Goal: Information Seeking & Learning: Learn about a topic

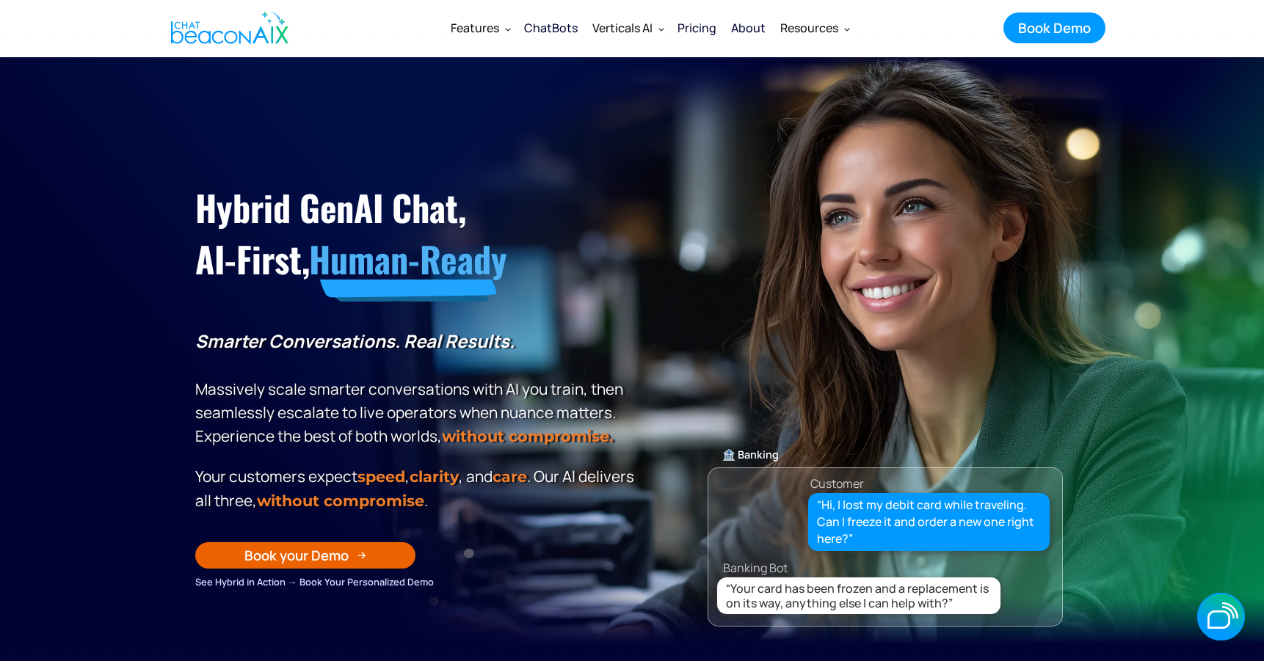
scroll to position [9, 0]
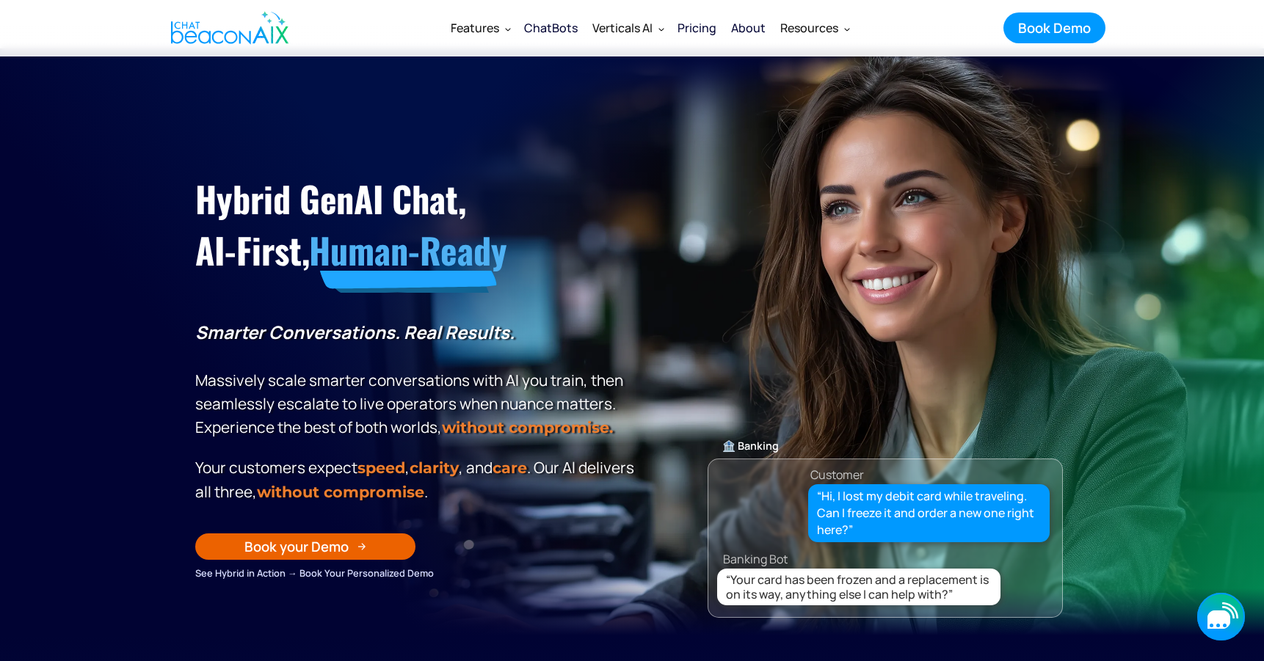
click at [1228, 628] on icon "button" at bounding box center [1221, 617] width 48 height 48
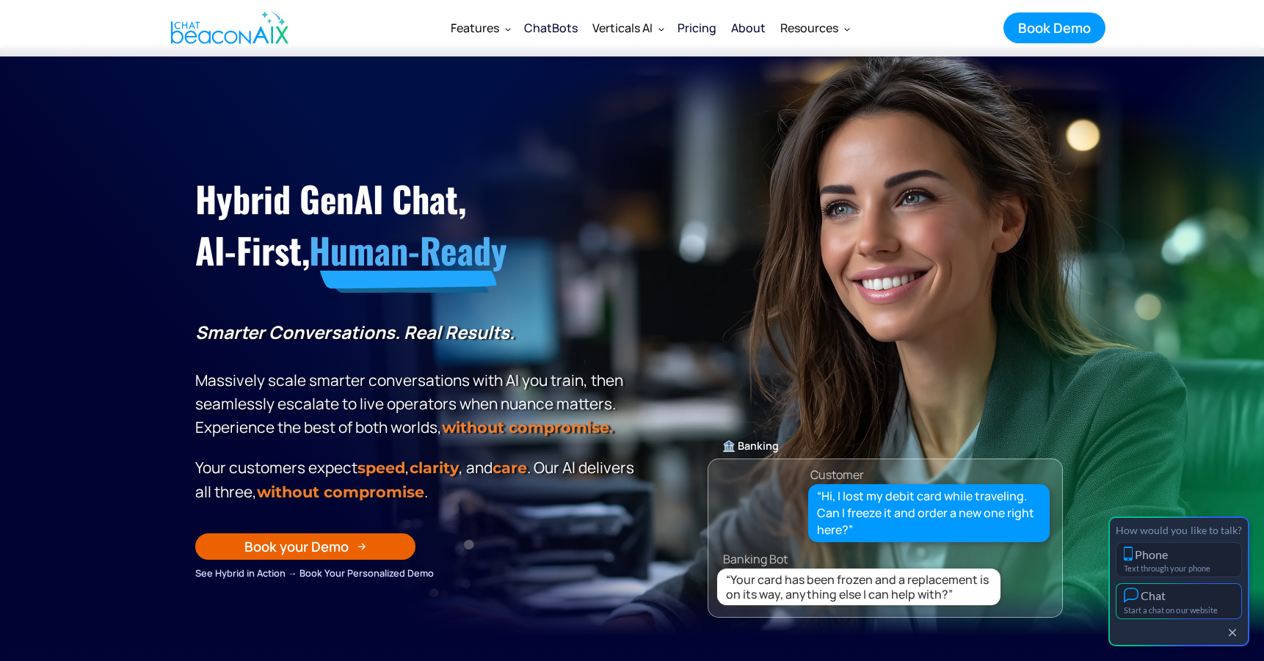
click at [1208, 598] on div "Chat" at bounding box center [1179, 595] width 110 height 15
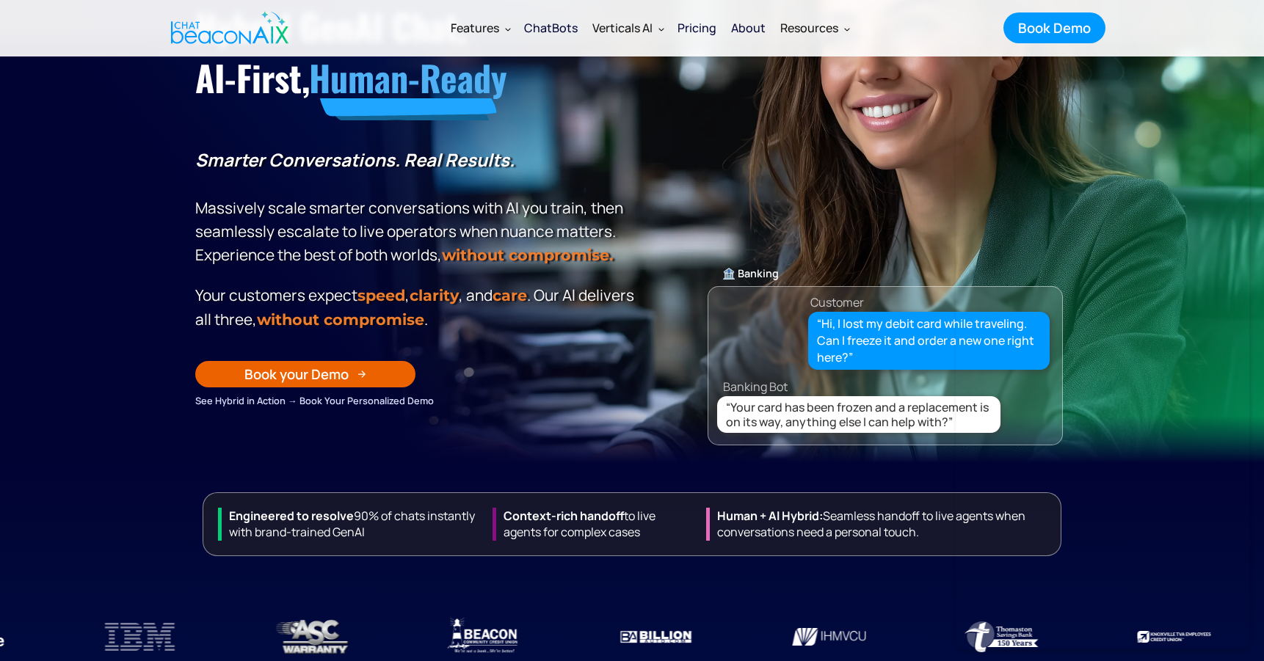
scroll to position [188, 0]
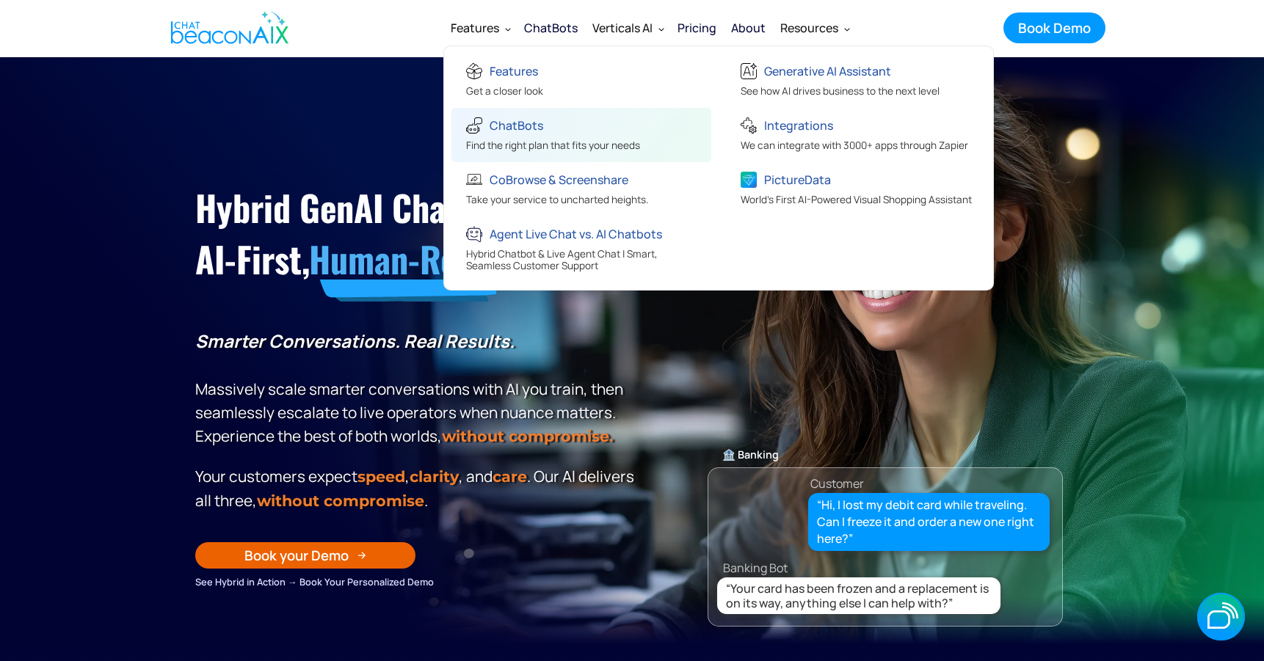
click at [516, 128] on div "ChatBots" at bounding box center [517, 125] width 54 height 21
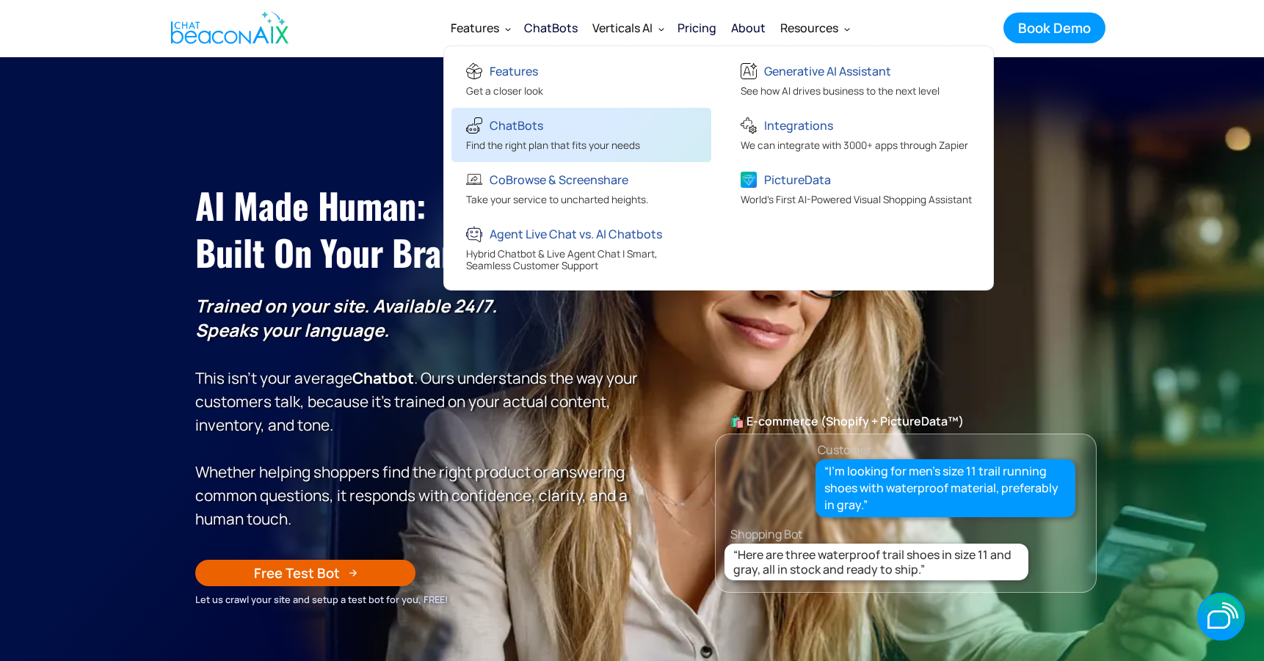
click at [503, 137] on div "ChatBots" at bounding box center [553, 127] width 174 height 24
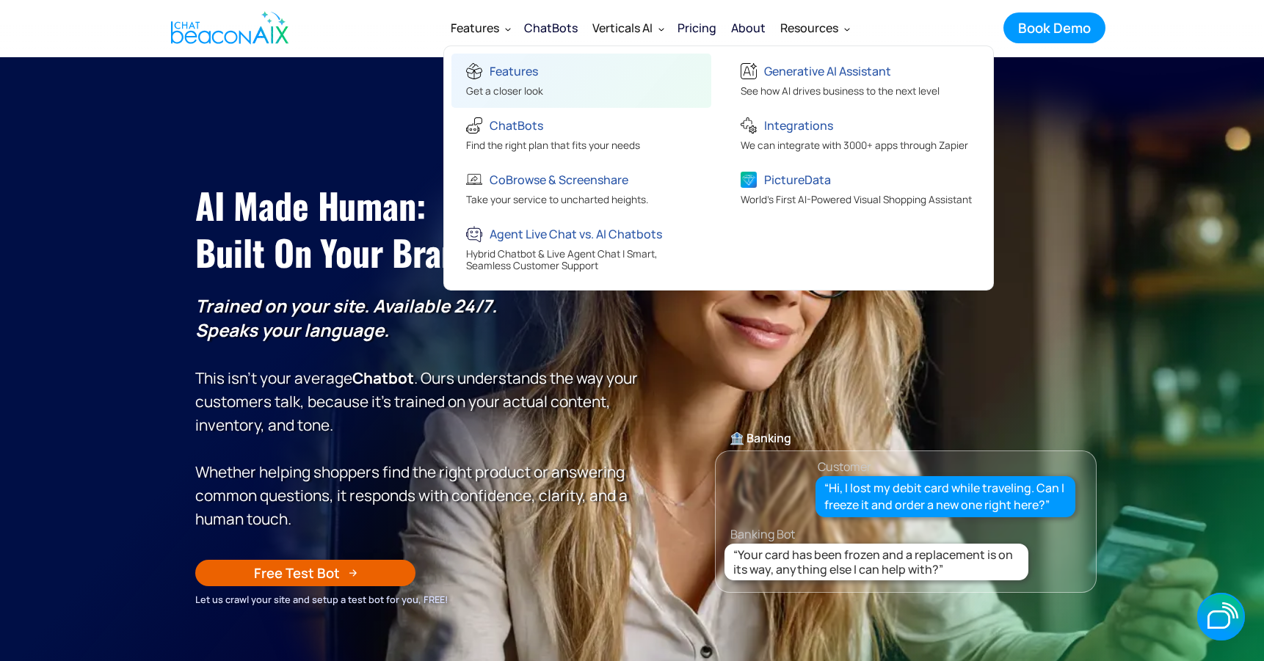
click at [507, 69] on div "Features" at bounding box center [514, 71] width 48 height 21
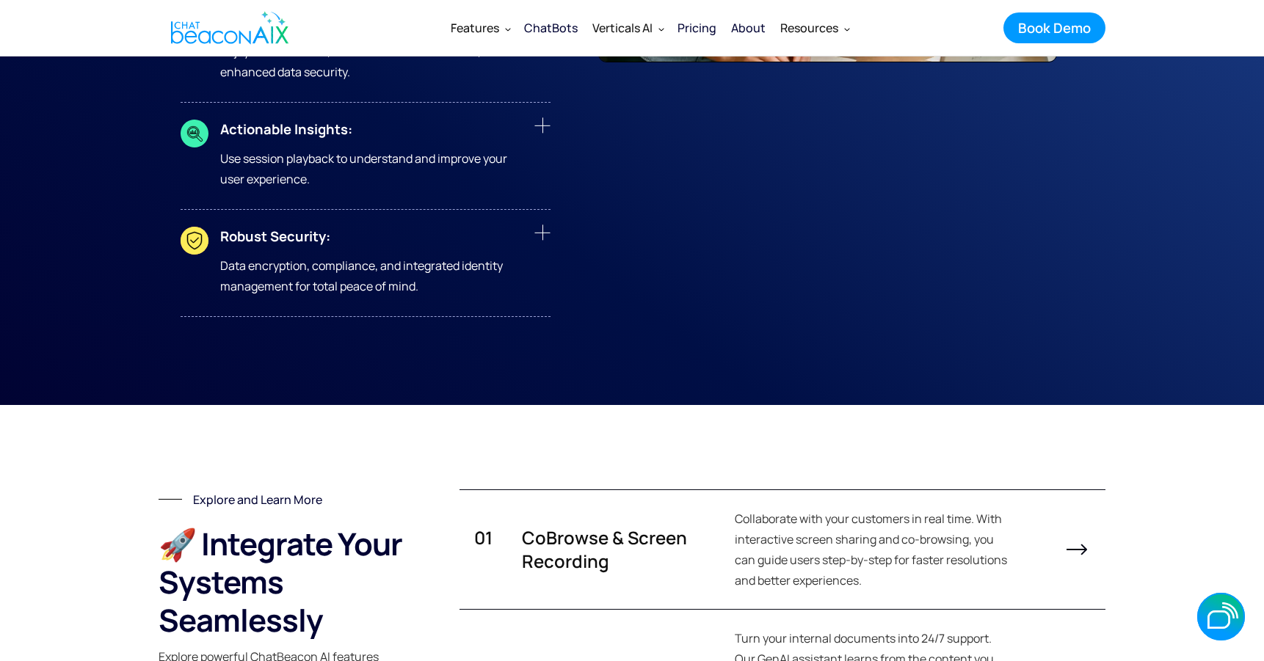
scroll to position [7390, 0]
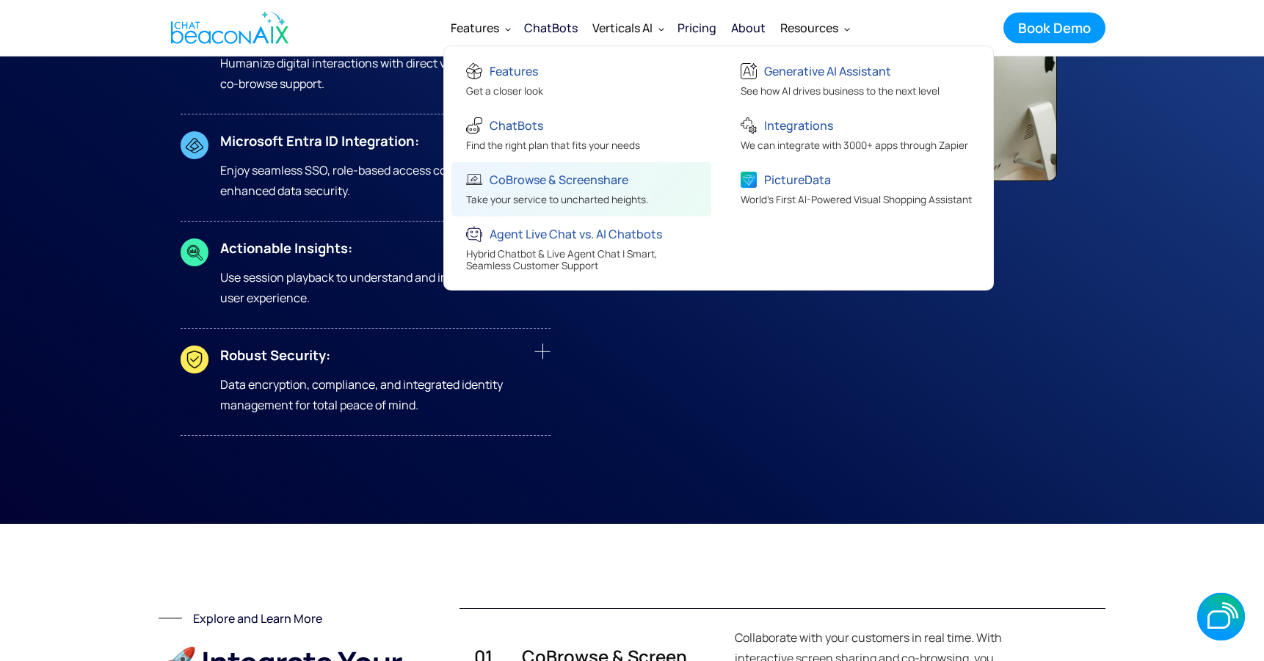
click at [507, 183] on div "CoBrowse & Screenshare" at bounding box center [559, 180] width 139 height 21
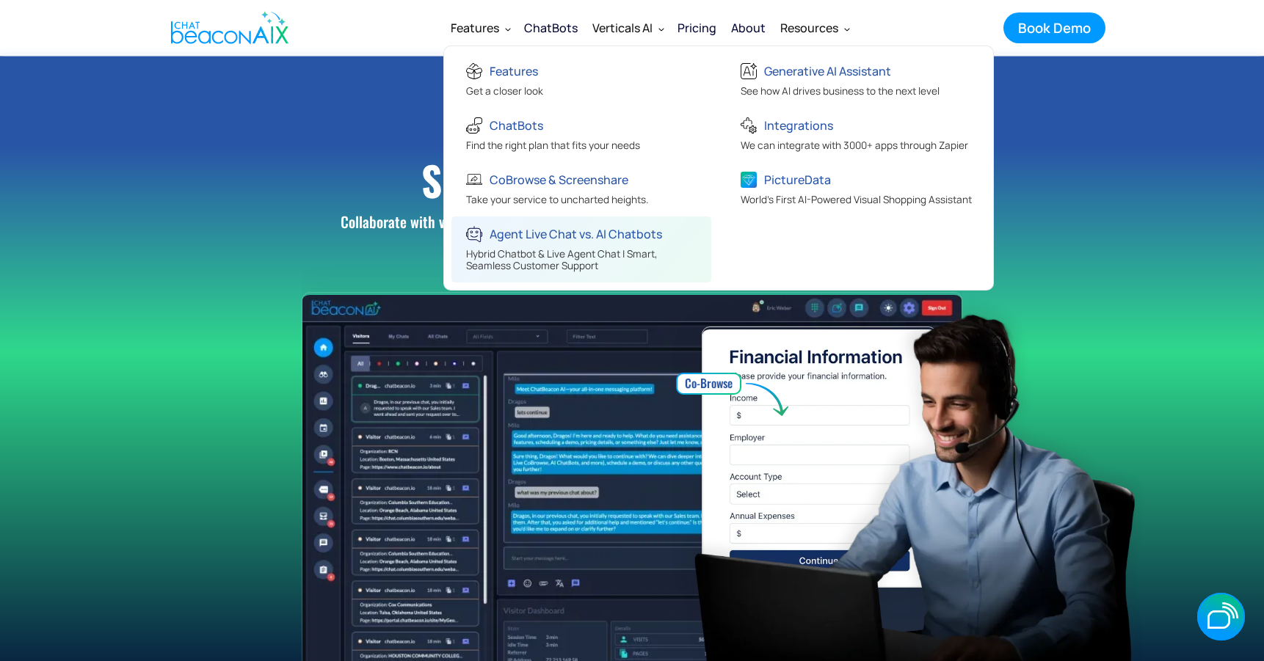
click at [523, 242] on div "Agent Live Chat vs. AI Chatbots" at bounding box center [576, 234] width 173 height 21
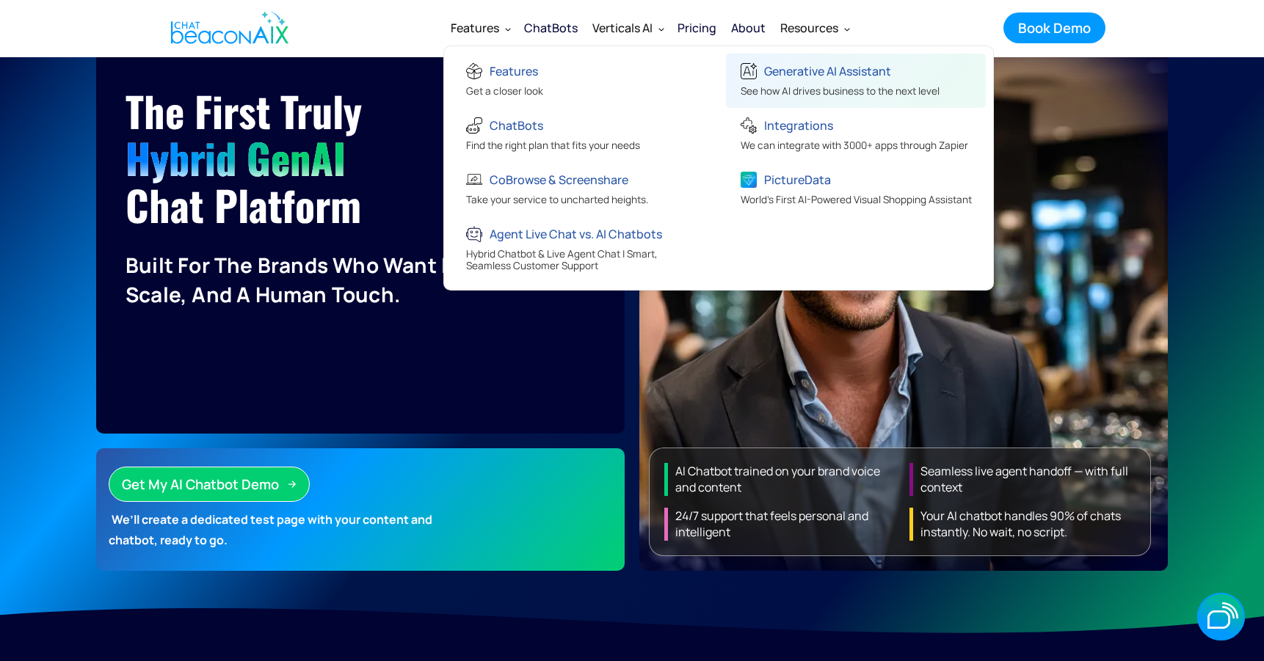
click at [813, 82] on div "Generative AI Assistant" at bounding box center [840, 73] width 199 height 24
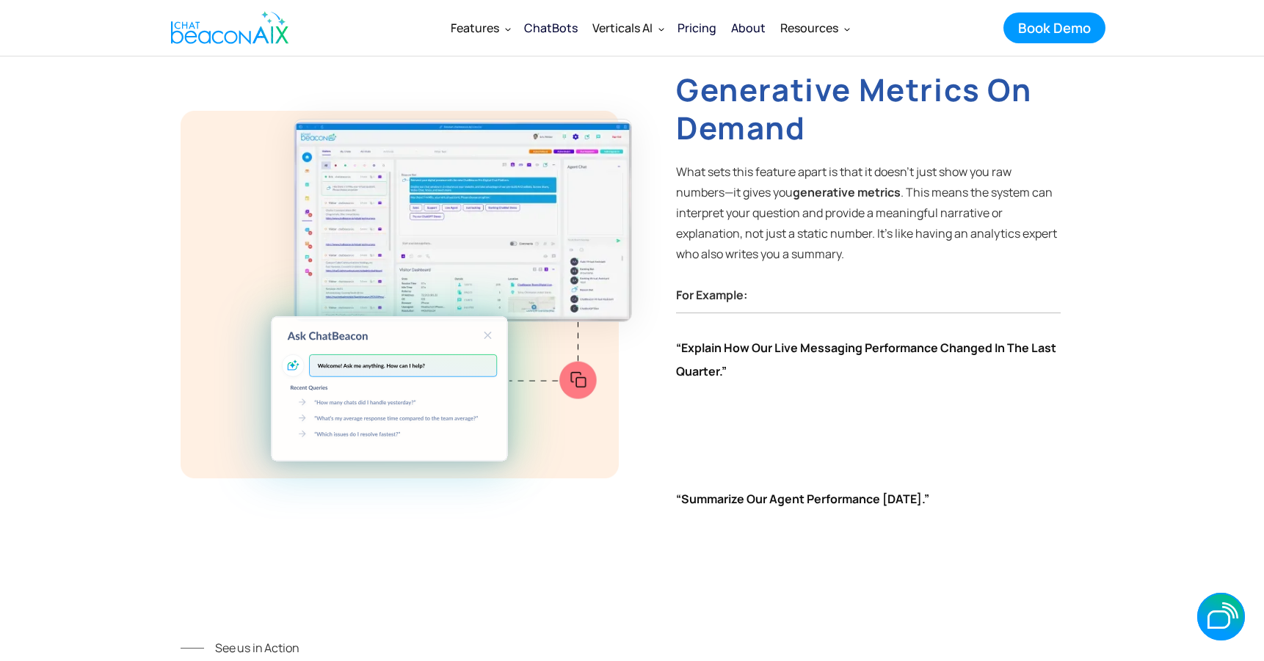
scroll to position [2743, 0]
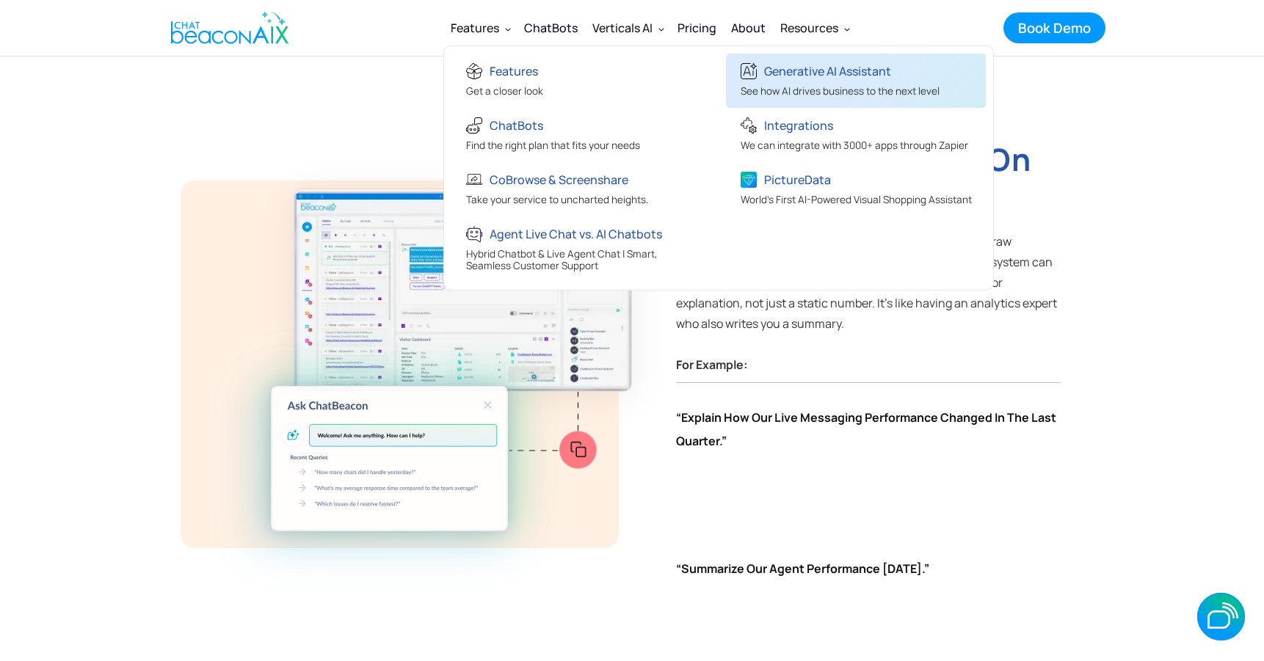
click at [807, 77] on div "Generative AI Assistant" at bounding box center [827, 71] width 127 height 21
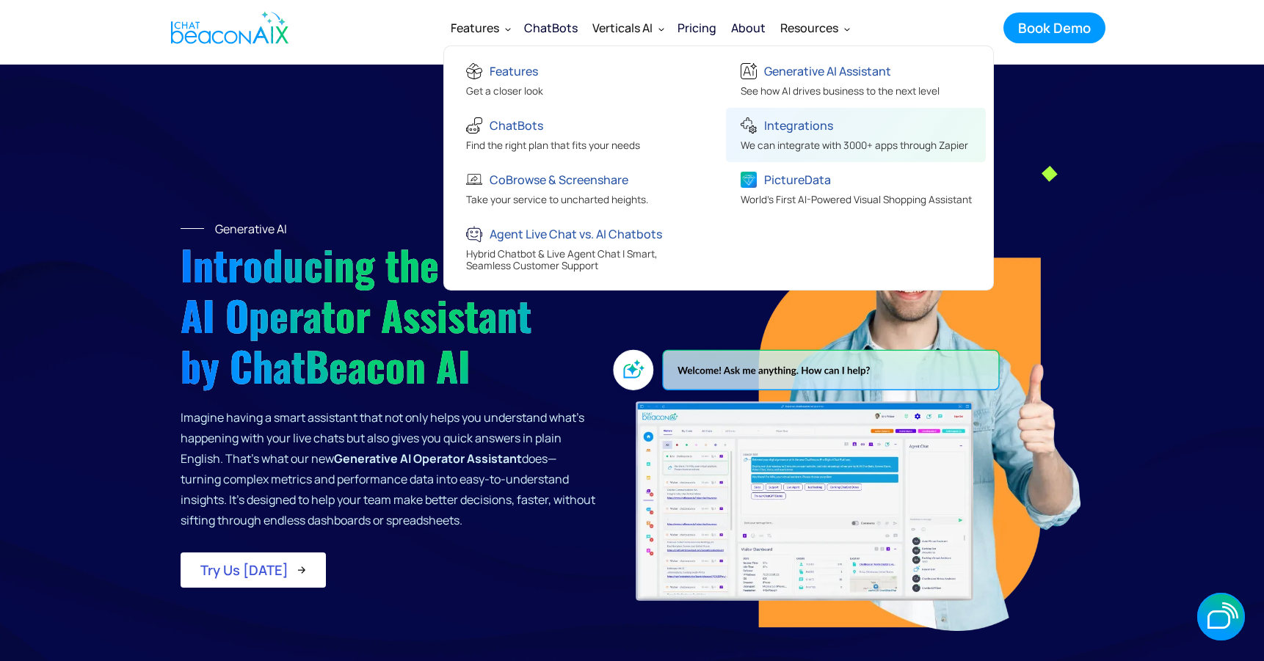
click at [800, 135] on div "Integrations" at bounding box center [855, 127] width 228 height 24
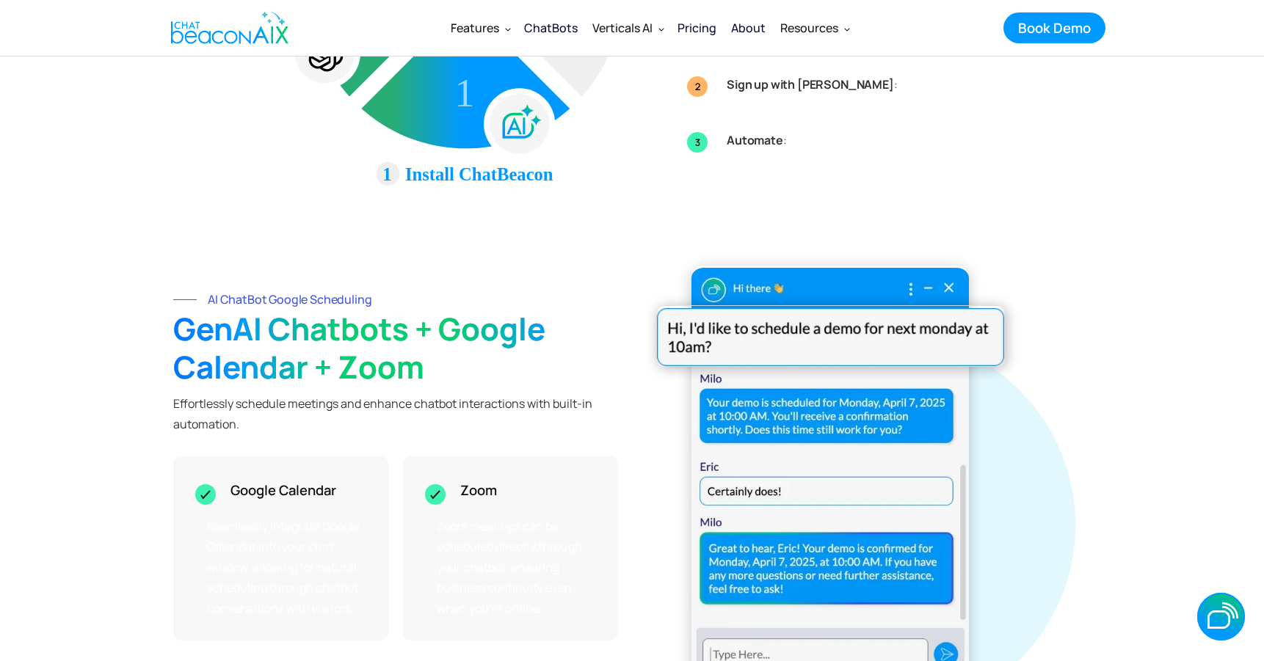
scroll to position [773, 0]
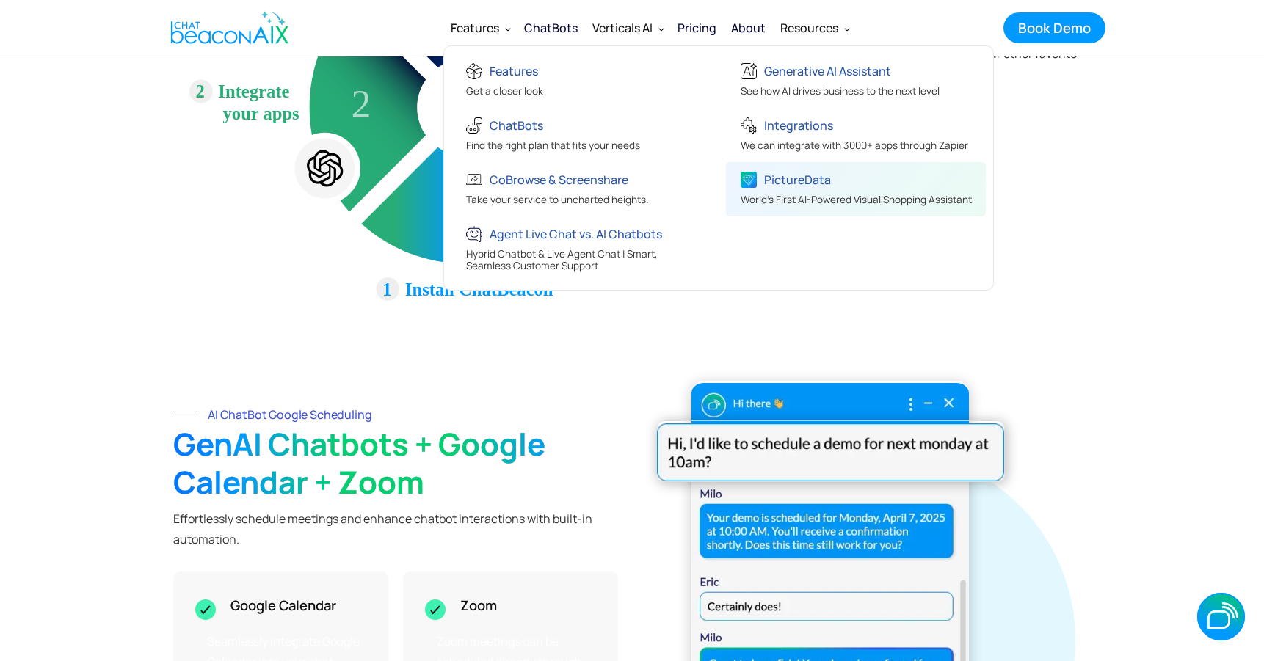
click at [800, 193] on span "World's First AI-Powered Visual Shopping Assistant" at bounding box center [856, 199] width 231 height 13
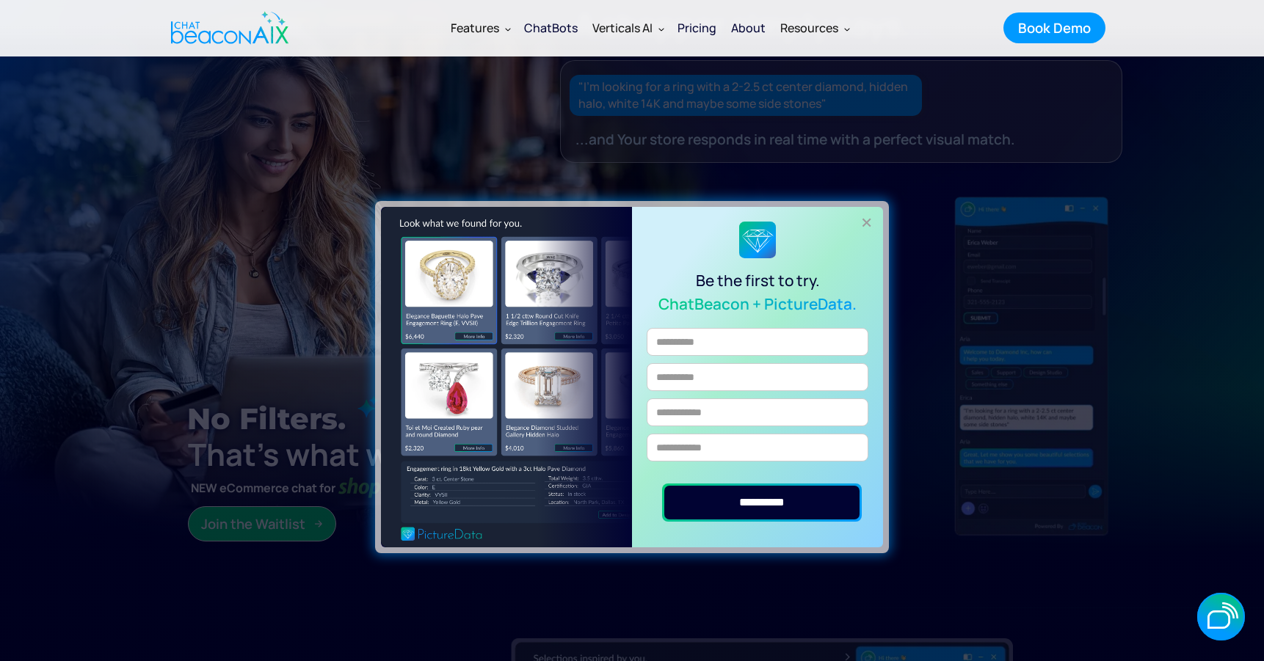
scroll to position [87, 0]
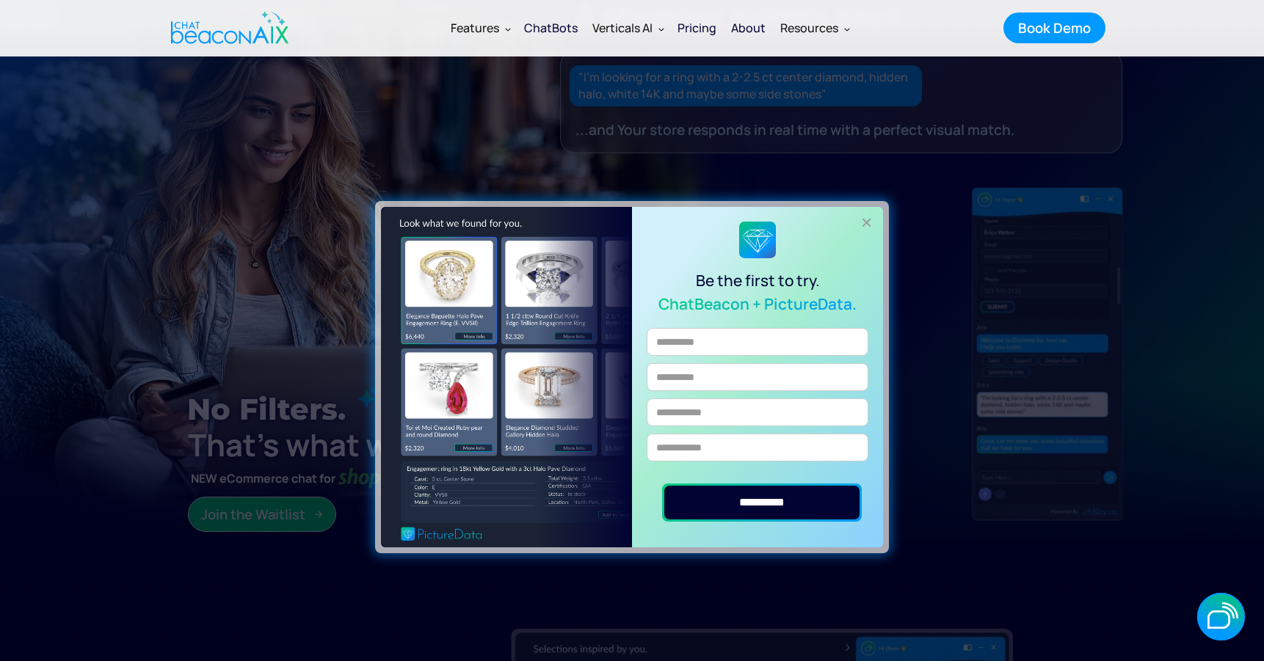
click at [878, 219] on div "+" at bounding box center [867, 222] width 24 height 24
click at [869, 226] on div "+" at bounding box center [867, 222] width 24 height 24
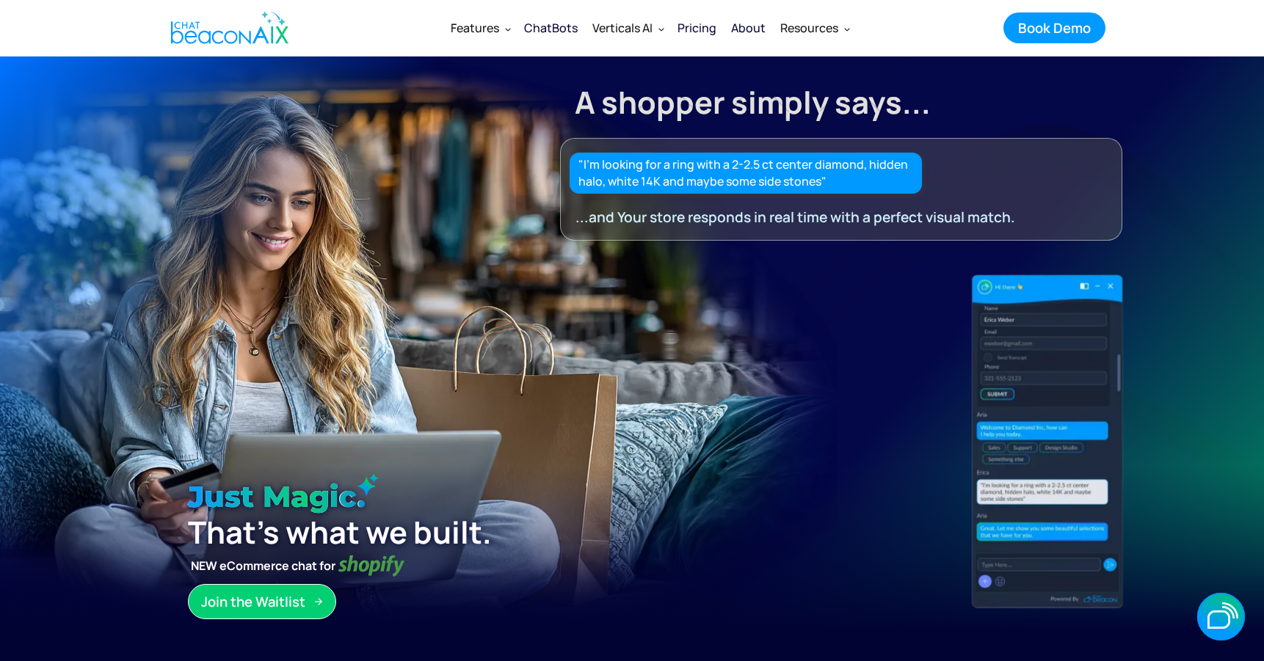
click at [551, 25] on div "ChatBots" at bounding box center [551, 28] width 54 height 21
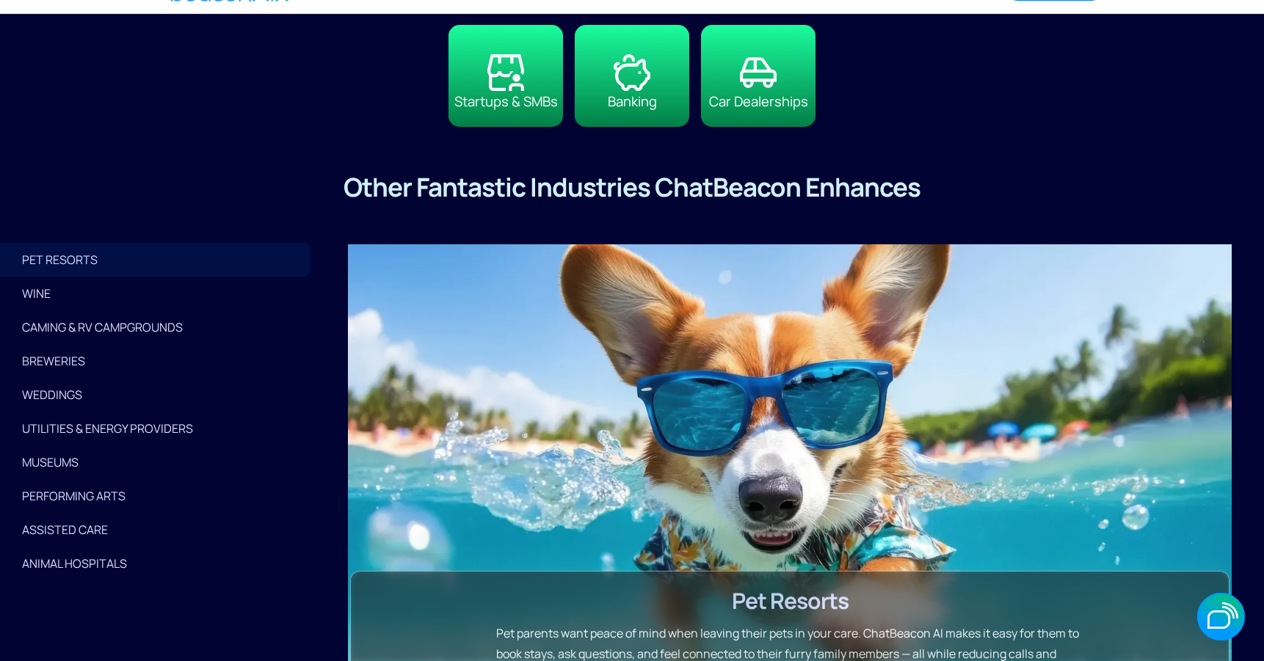
scroll to position [3510, 0]
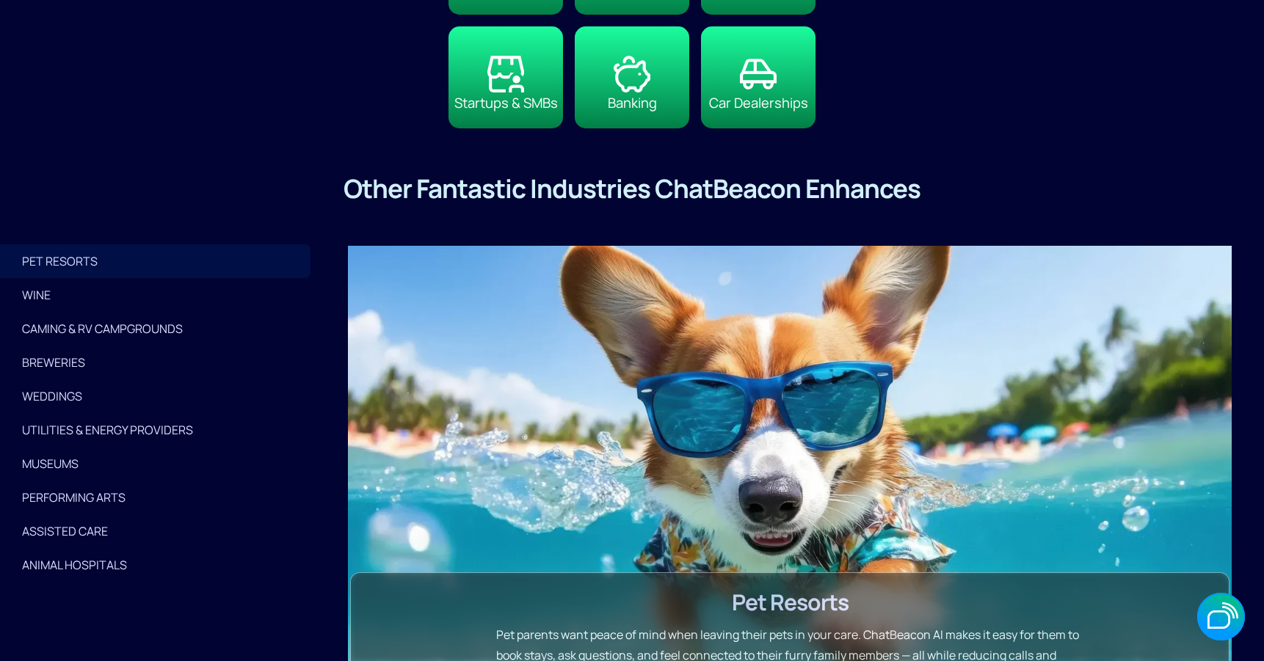
click at [117, 338] on div "CAMING & RV CAMPGROUNDS" at bounding box center [158, 329] width 272 height 21
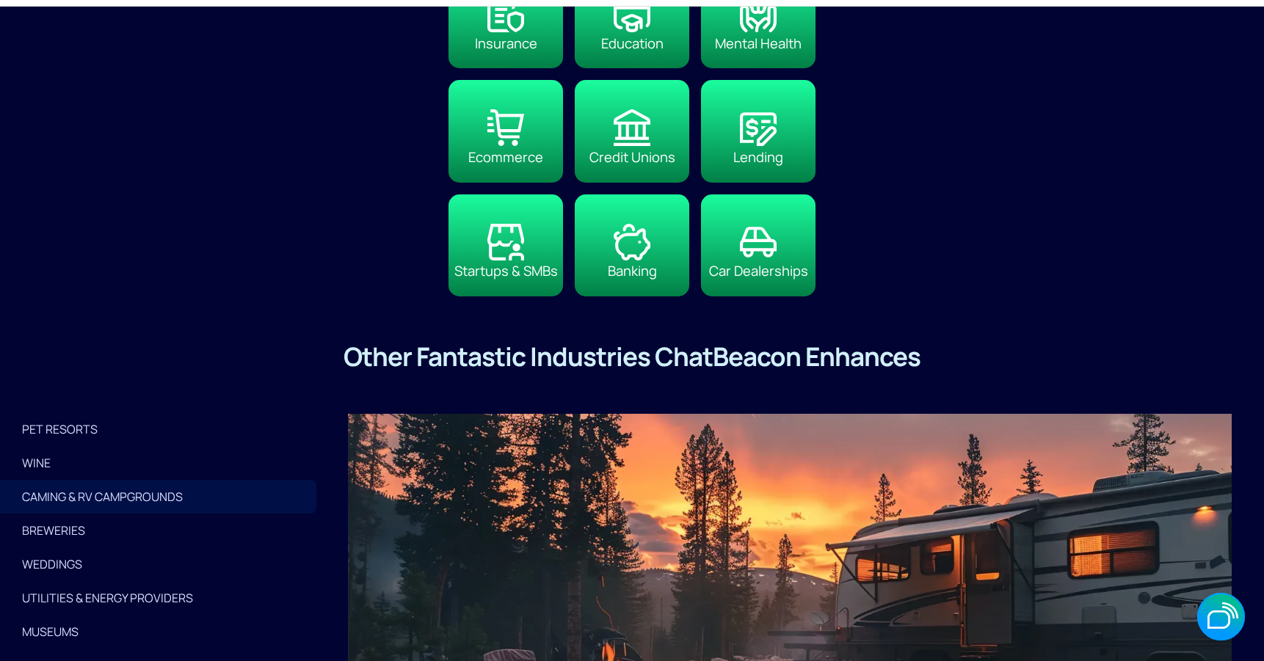
scroll to position [3344, 0]
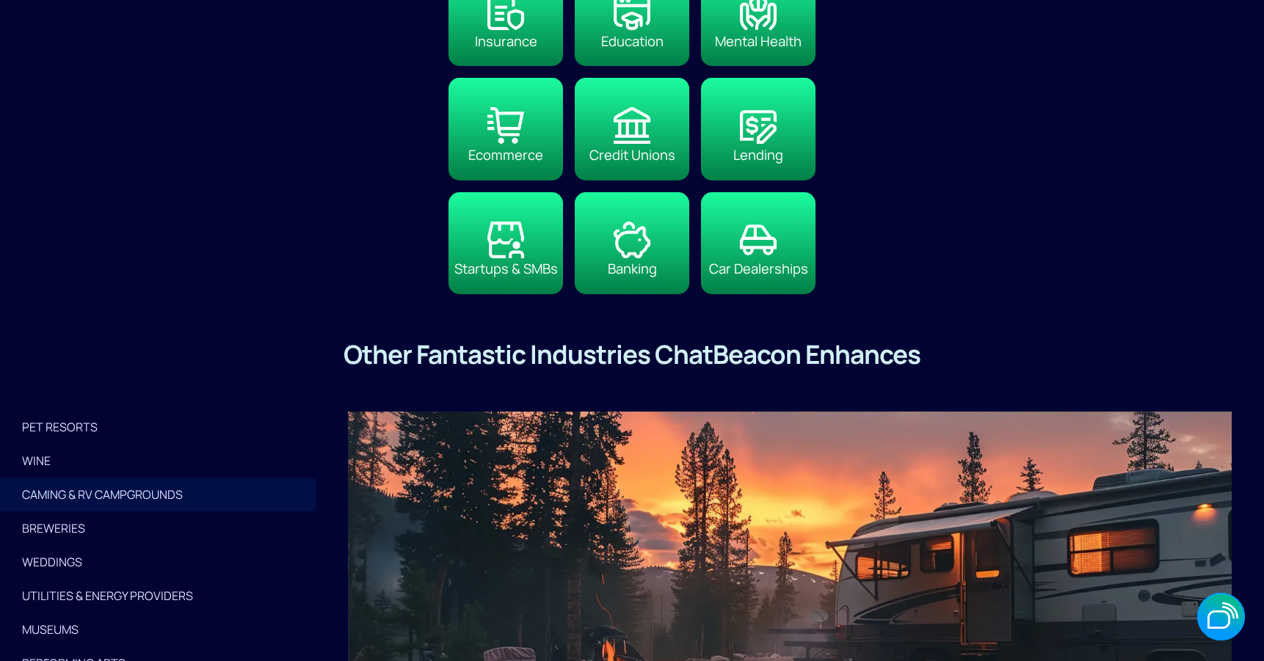
click at [79, 427] on div "PET RESORTS" at bounding box center [158, 427] width 272 height 21
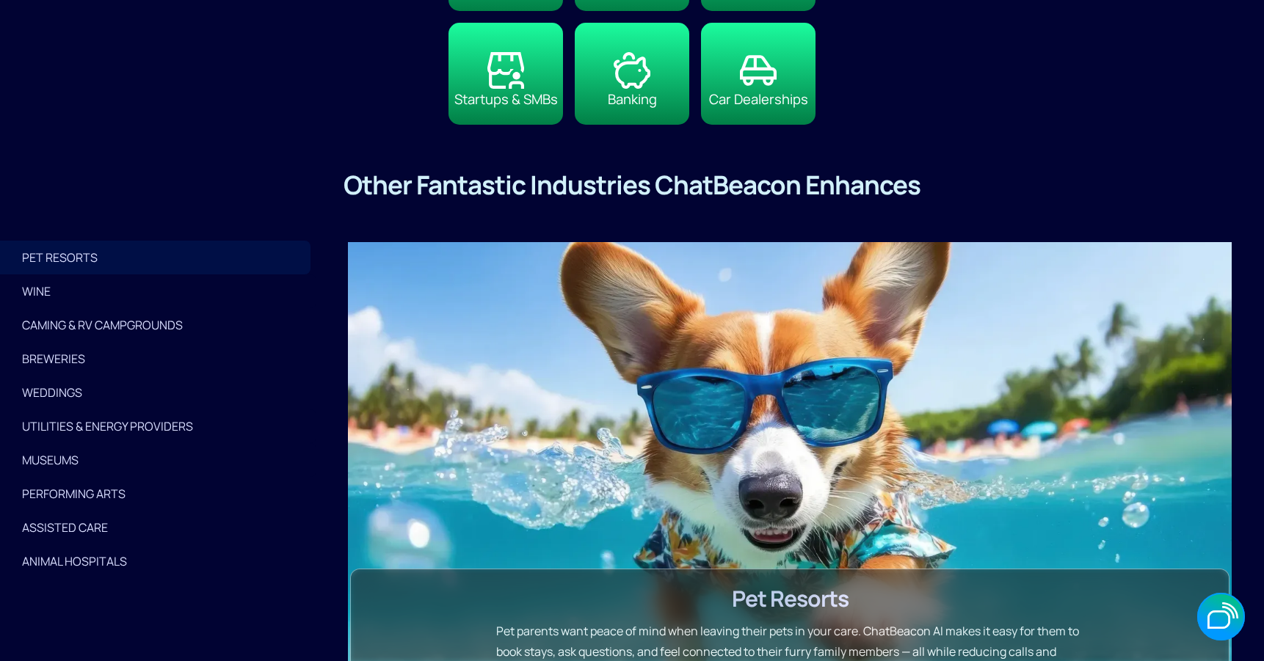
scroll to position [3592, 0]
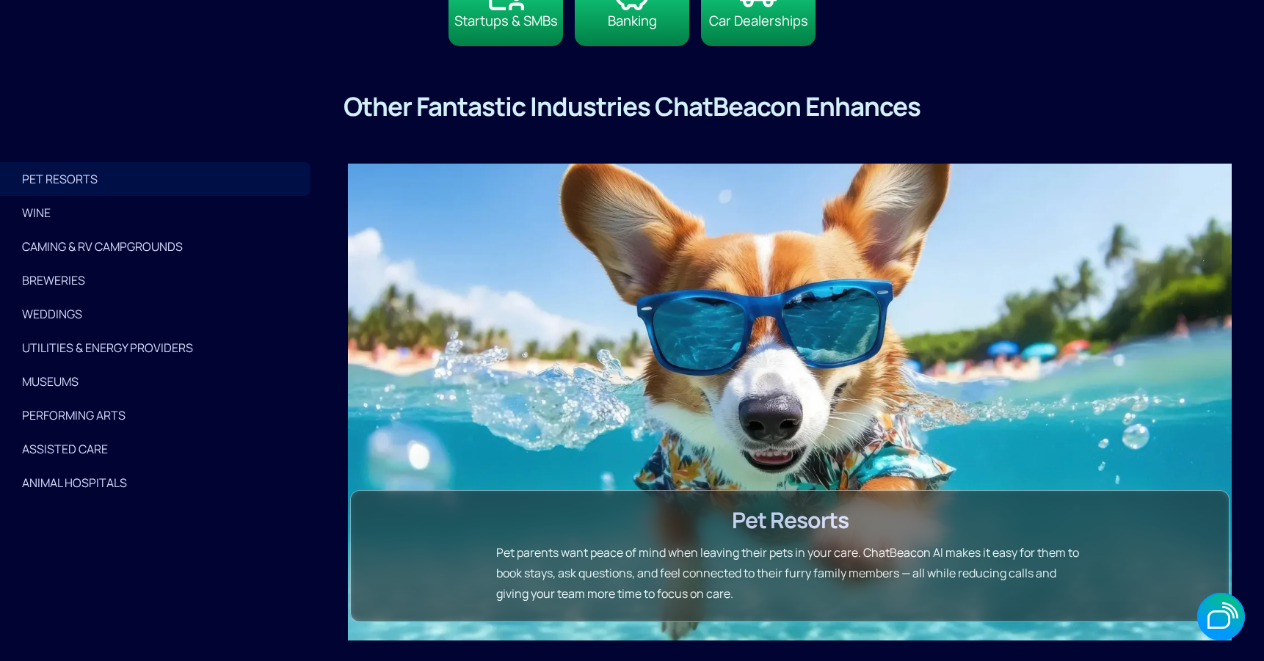
click at [48, 227] on link "WINE" at bounding box center [158, 213] width 316 height 34
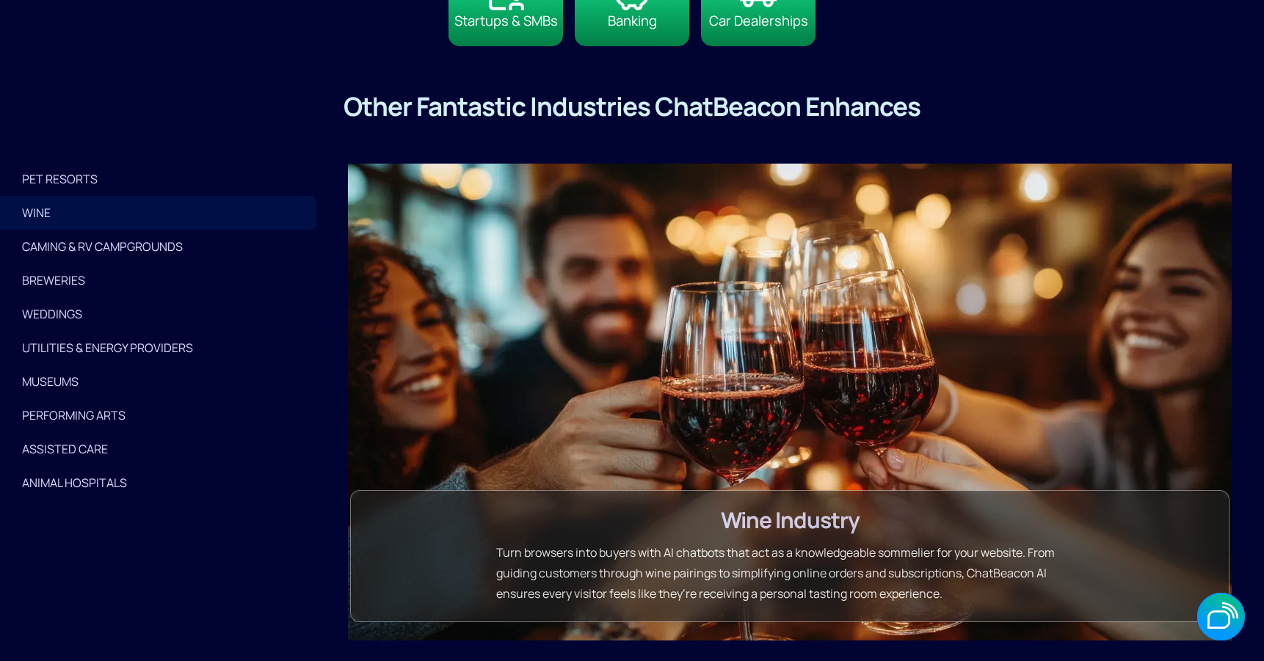
click at [57, 242] on div "CAMING & RV CAMPGROUNDS" at bounding box center [158, 246] width 272 height 21
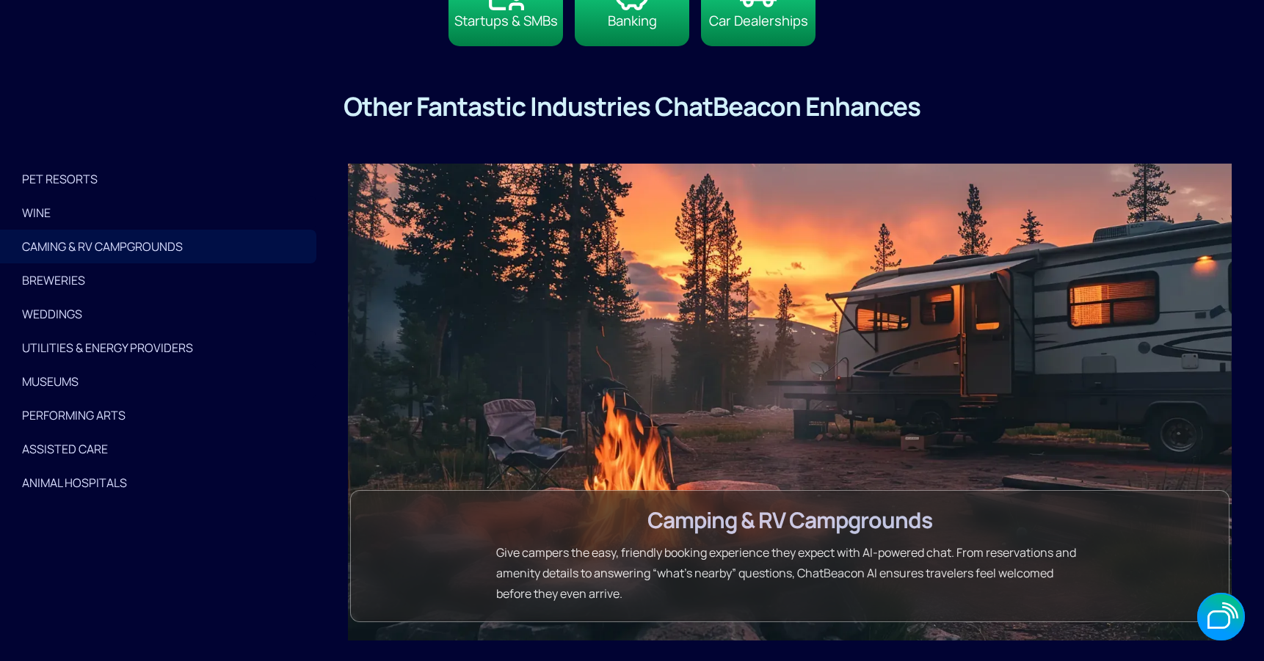
click at [78, 275] on div "BREWERIES" at bounding box center [158, 280] width 272 height 21
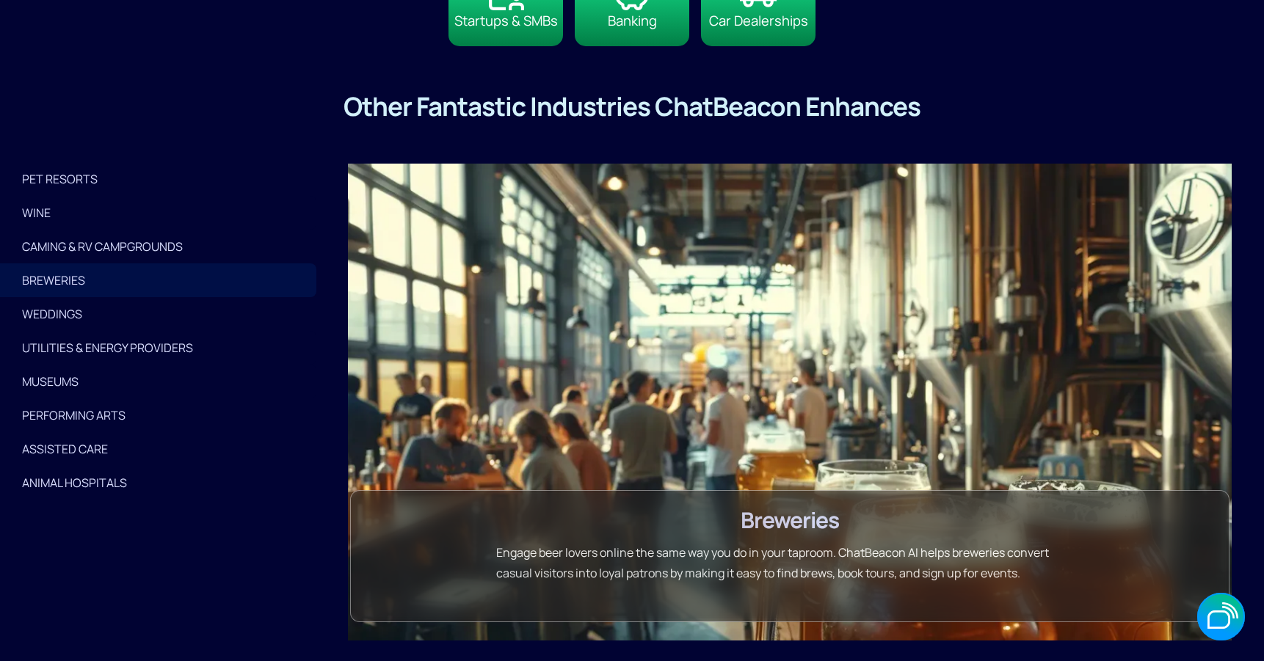
click at [77, 310] on div "WEDDINGS" at bounding box center [158, 314] width 272 height 21
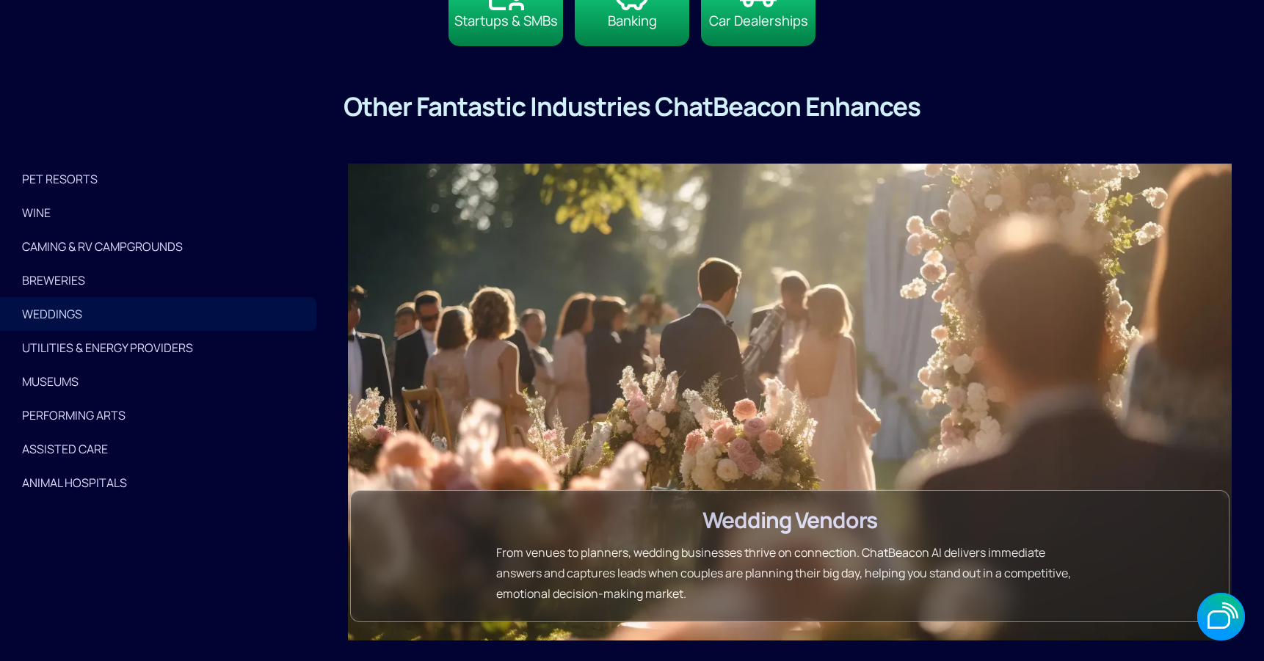
click at [84, 344] on div "Utilities & Energy Providers" at bounding box center [158, 348] width 272 height 21
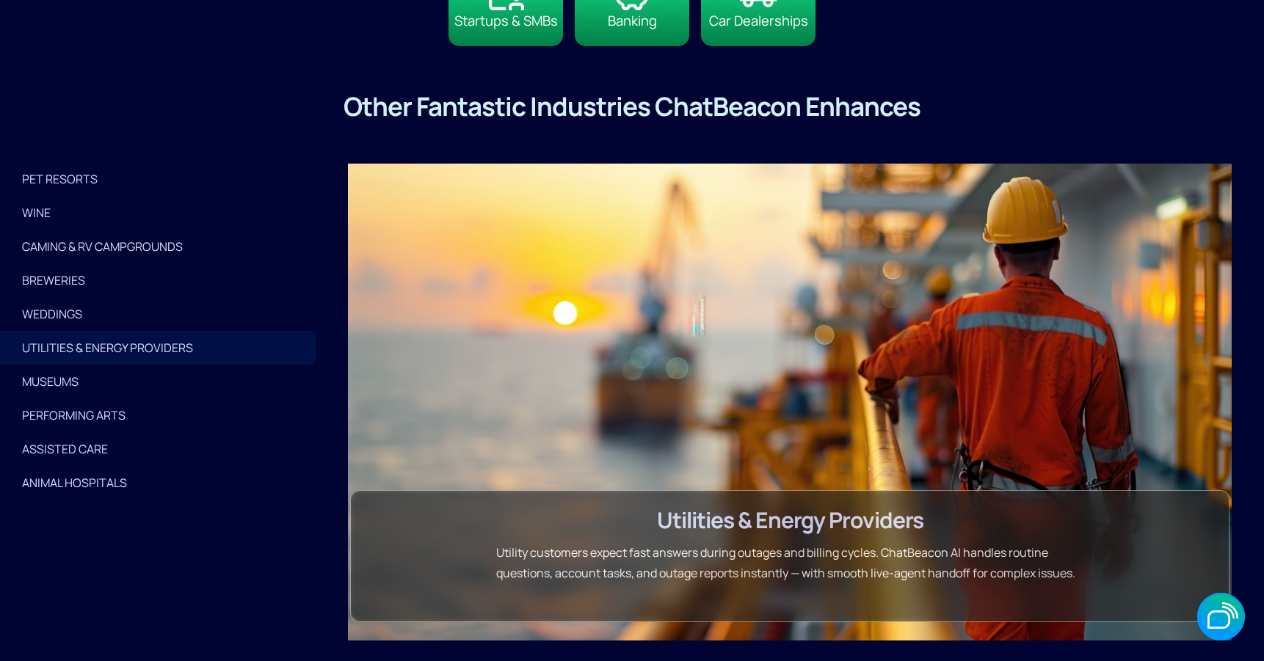
click at [74, 392] on link "MUSEUMS" at bounding box center [158, 382] width 316 height 34
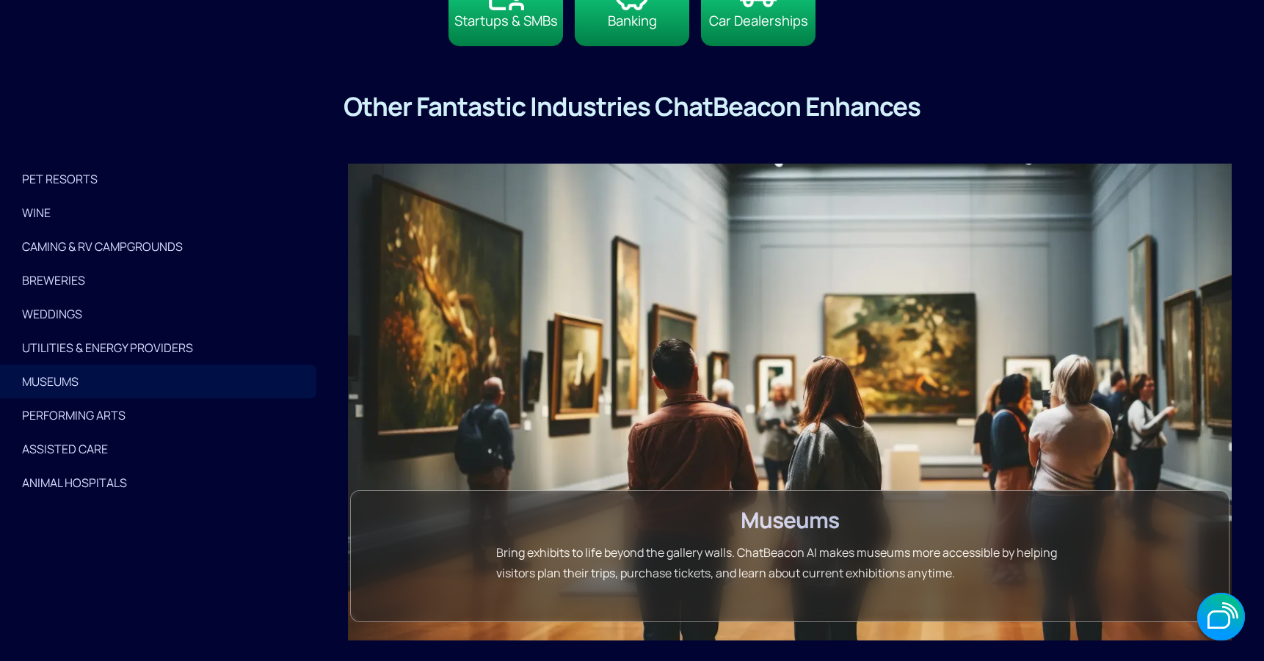
click at [78, 432] on link "ASSISTED CARE" at bounding box center [158, 449] width 316 height 34
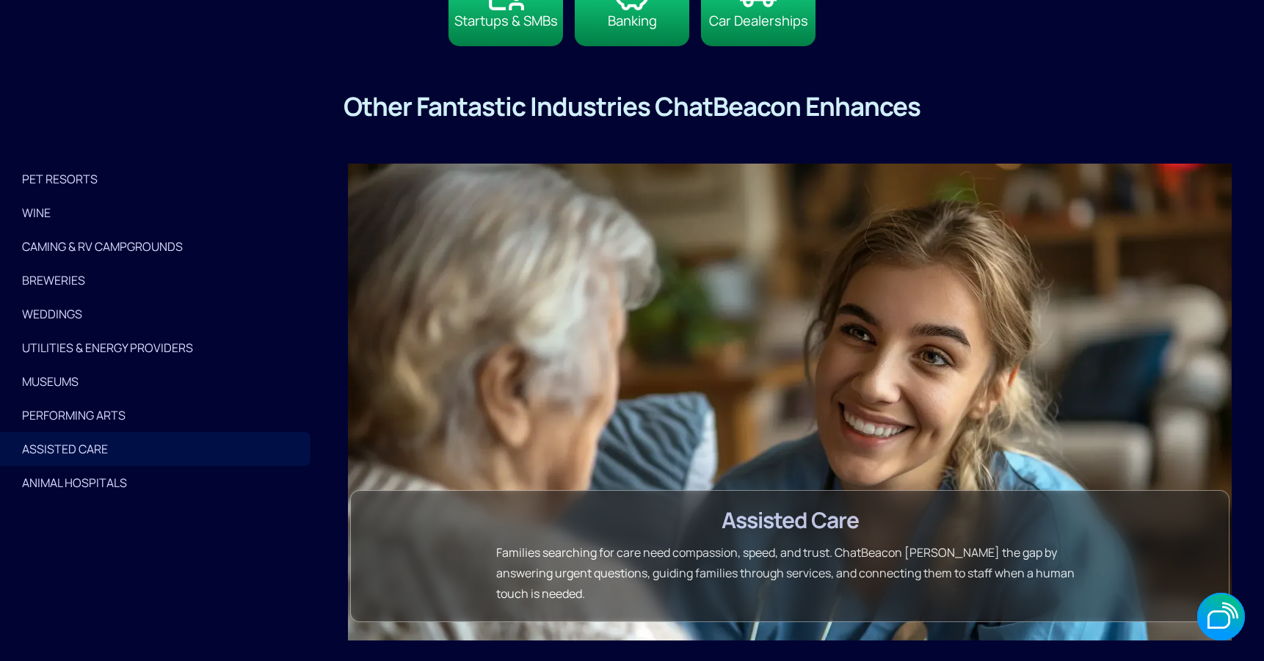
click at [81, 461] on link "ASSISTED CARE" at bounding box center [155, 449] width 311 height 34
click at [86, 489] on div "Animal Hospitals" at bounding box center [158, 483] width 272 height 21
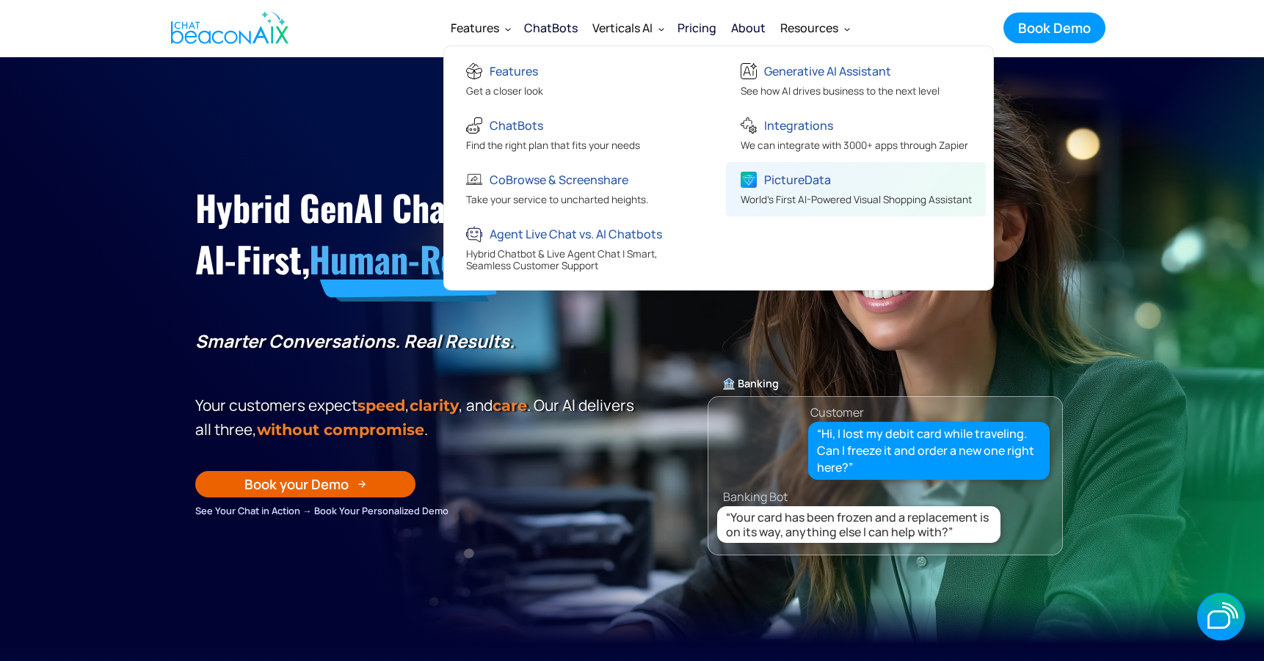
click at [764, 184] on div "PictureData" at bounding box center [856, 182] width 231 height 24
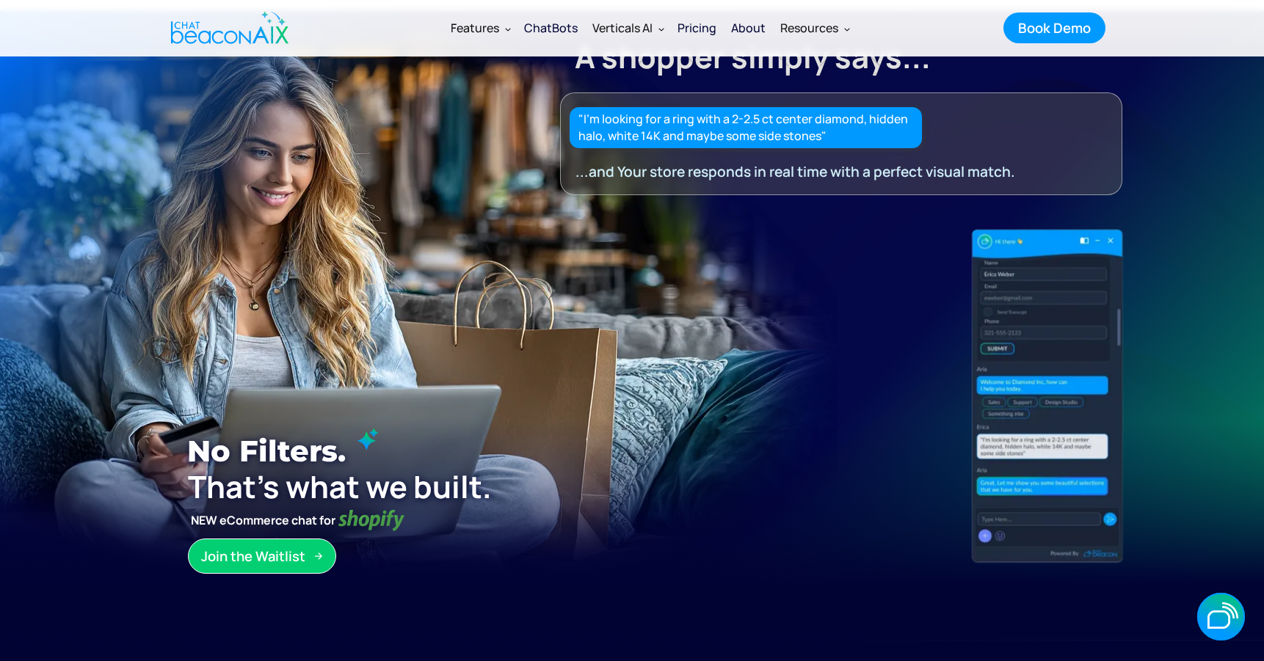
scroll to position [47, 0]
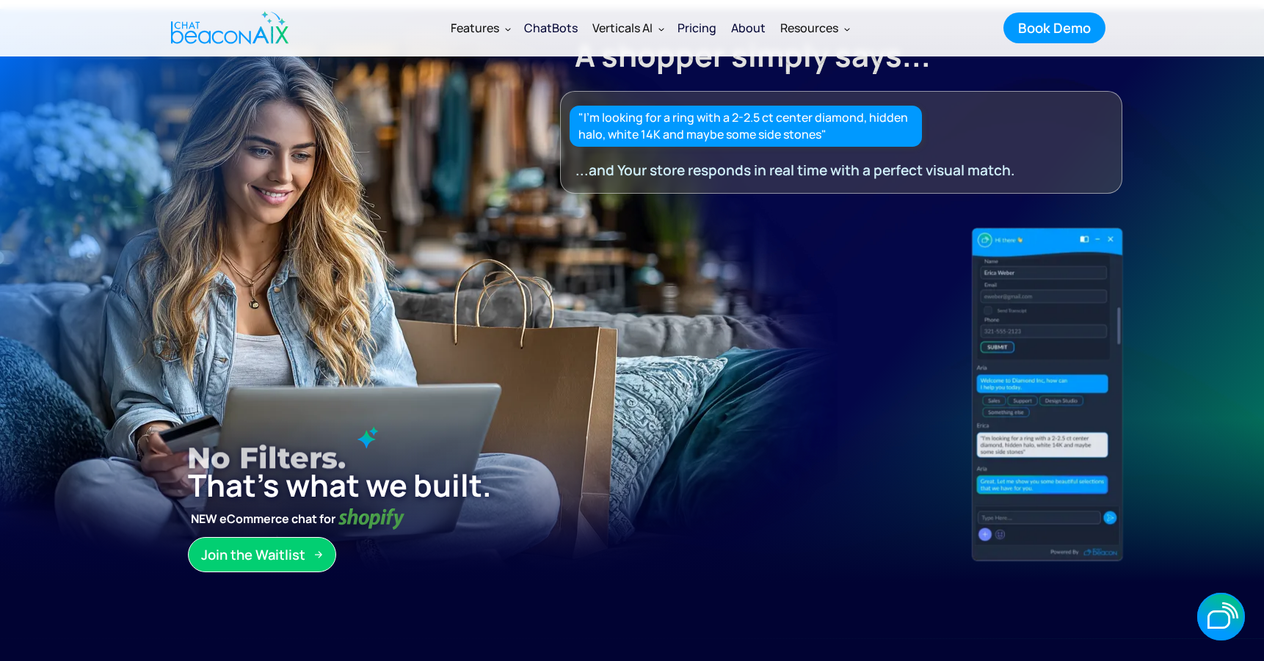
click at [327, 559] on link "Join the Waitlist Join the Waitlist" at bounding box center [262, 554] width 148 height 35
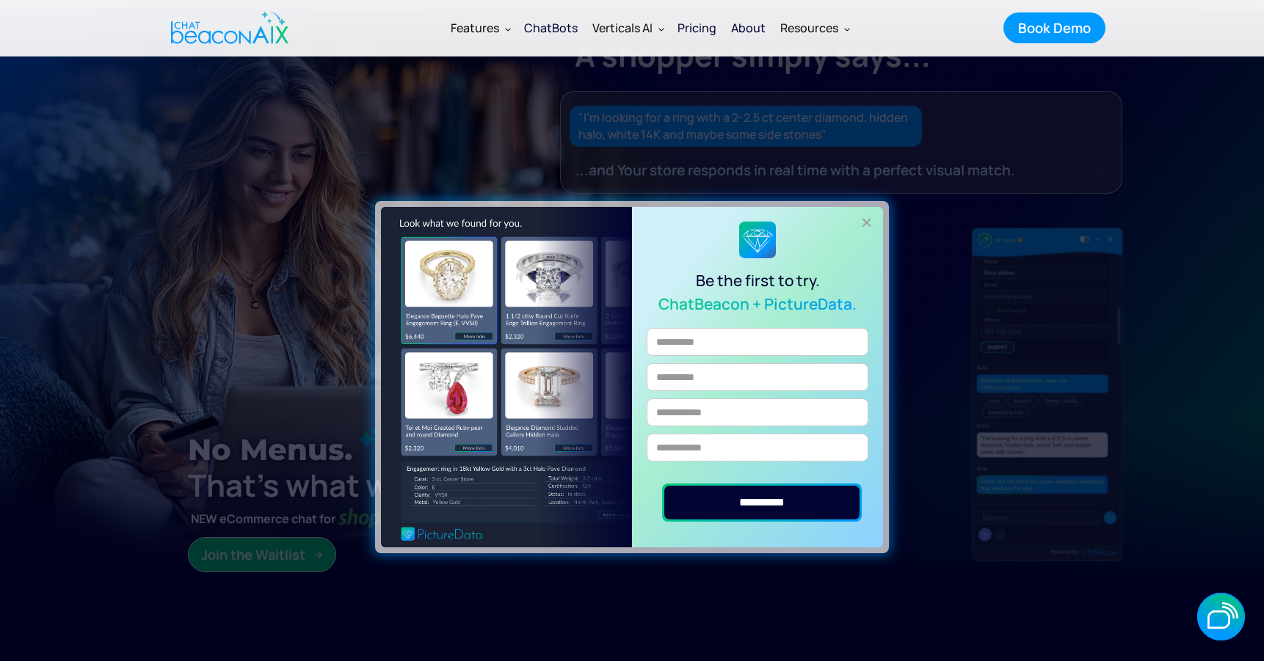
click at [869, 222] on div "+" at bounding box center [867, 222] width 24 height 24
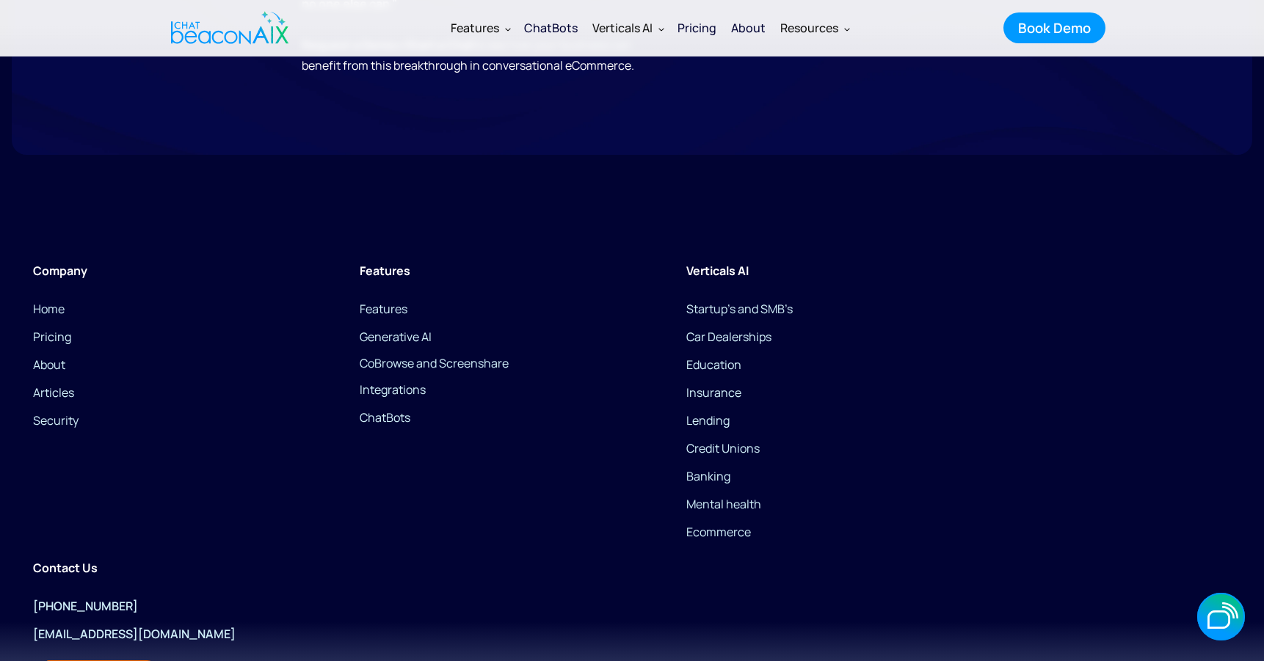
scroll to position [3830, 0]
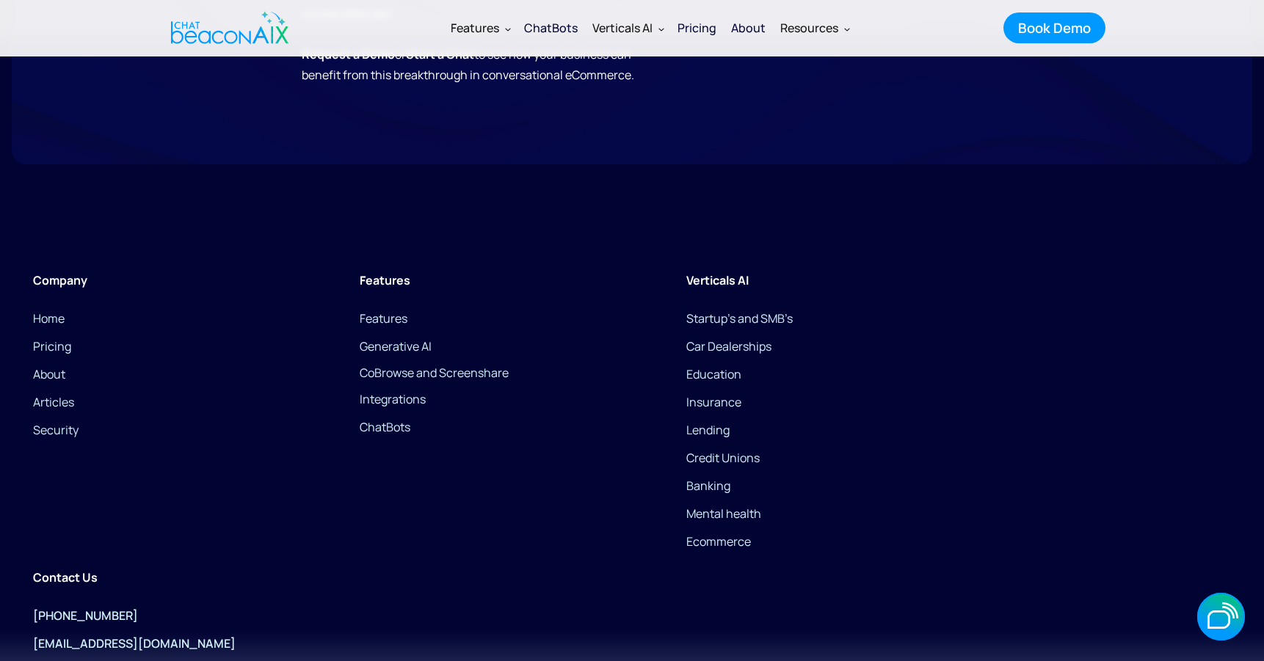
click at [279, 23] on img "home" at bounding box center [229, 28] width 117 height 44
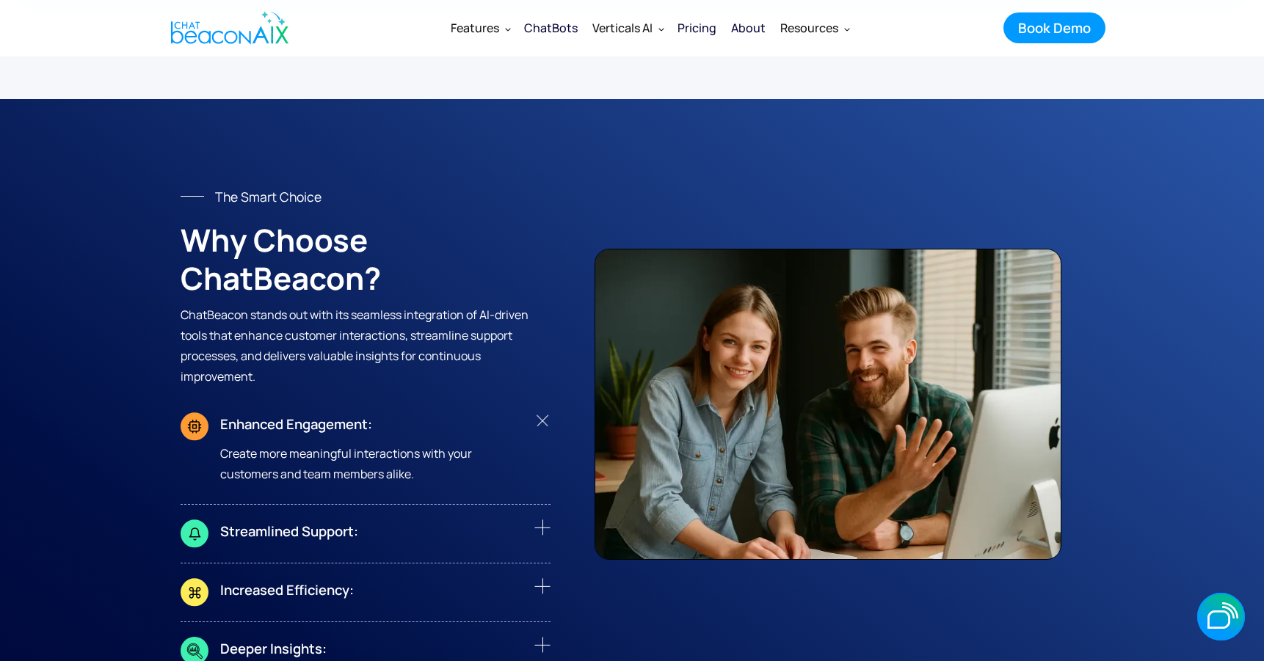
scroll to position [5486, 0]
